Goal: Transaction & Acquisition: Book appointment/travel/reservation

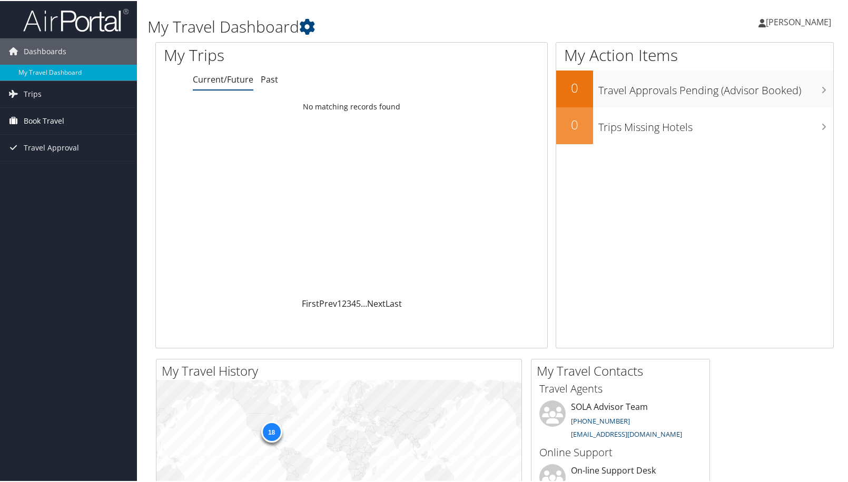
click at [42, 117] on span "Book Travel" at bounding box center [44, 120] width 41 height 26
click at [36, 159] on link "Book/Manage Online Trips" at bounding box center [68, 157] width 137 height 16
click at [43, 155] on link "Book/Manage Online Trips" at bounding box center [68, 157] width 137 height 16
